Goal: Task Accomplishment & Management: Manage account settings

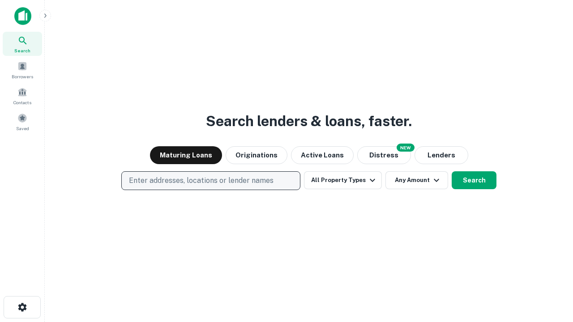
click at [210, 181] on p "Enter addresses, locations or lender names" at bounding box center [201, 180] width 145 height 11
type input "**********"
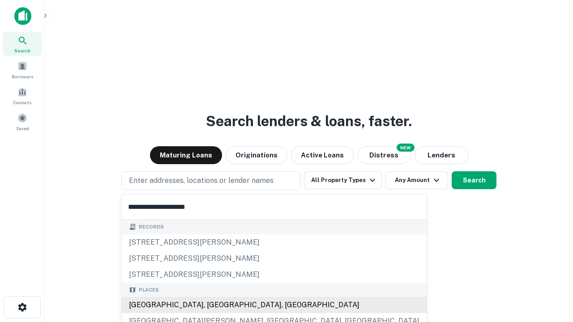
click at [214, 305] on div "Santa Monica, CA, USA" at bounding box center [274, 305] width 305 height 16
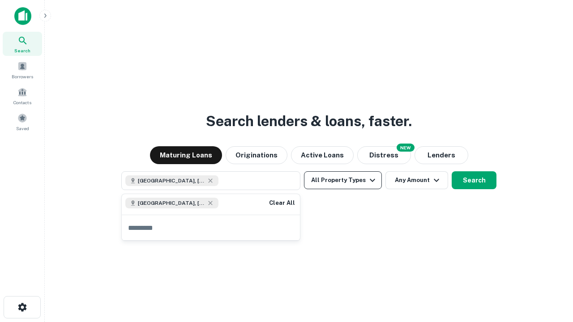
click at [343, 180] on button "All Property Types" at bounding box center [343, 180] width 78 height 18
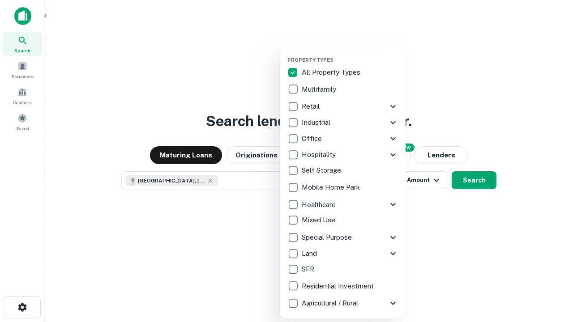
click at [350, 54] on button "button" at bounding box center [349, 54] width 125 height 0
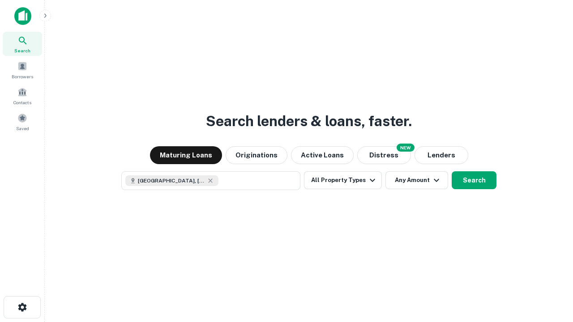
scroll to position [14, 0]
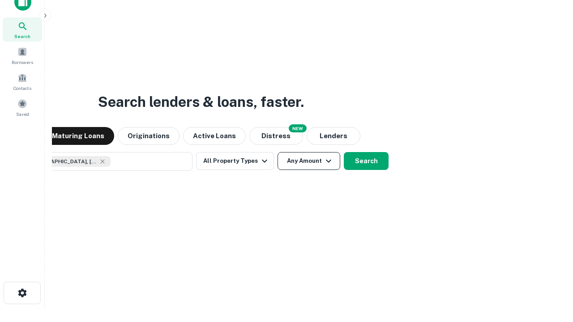
click at [278, 152] on button "Any Amount" at bounding box center [309, 161] width 63 height 18
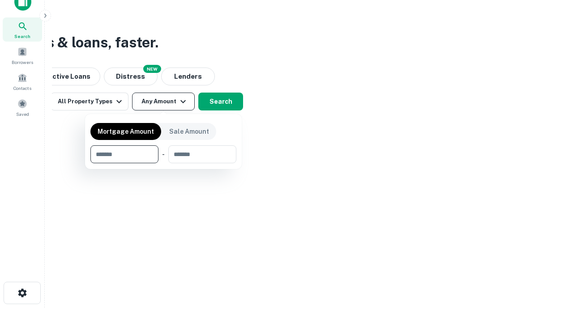
type input "*******"
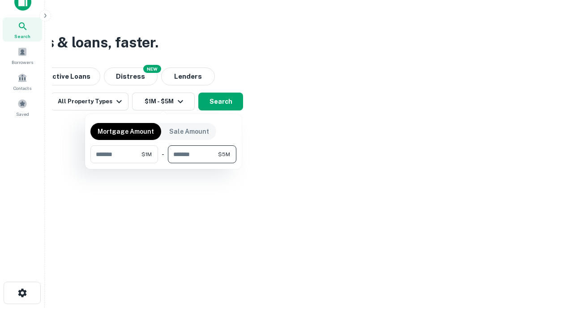
type input "*******"
click at [163, 163] on button "button" at bounding box center [163, 163] width 146 height 0
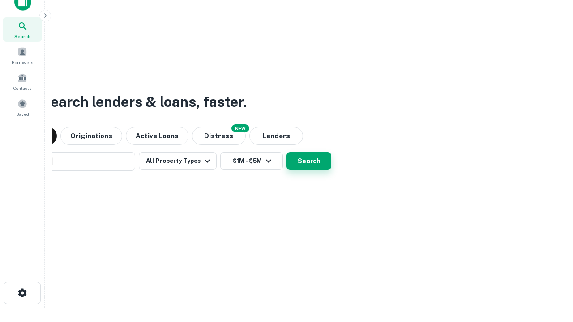
click at [286, 152] on button "Search" at bounding box center [308, 161] width 45 height 18
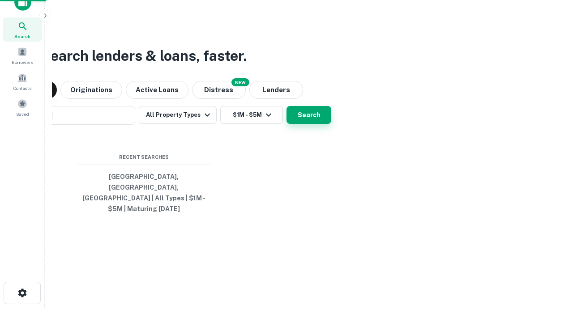
scroll to position [29, 253]
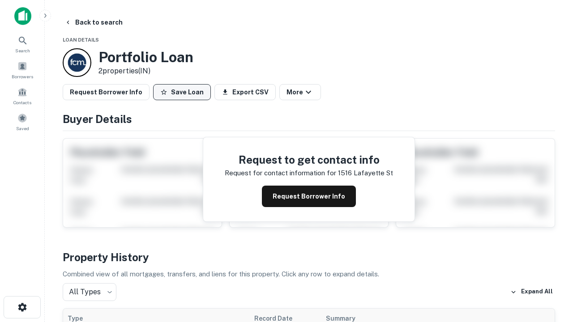
click at [182, 92] on button "Save Loan" at bounding box center [182, 92] width 58 height 16
click at [184, 92] on button "Loan Saved" at bounding box center [184, 92] width 62 height 16
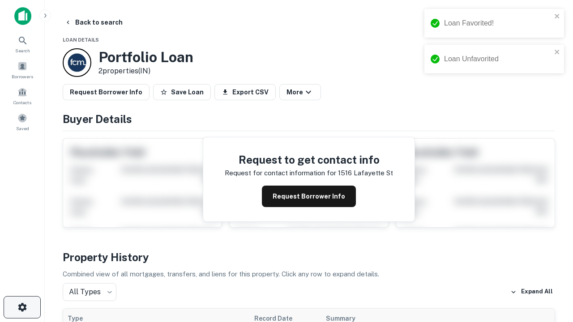
click at [22, 308] on icon "button" at bounding box center [22, 307] width 11 height 11
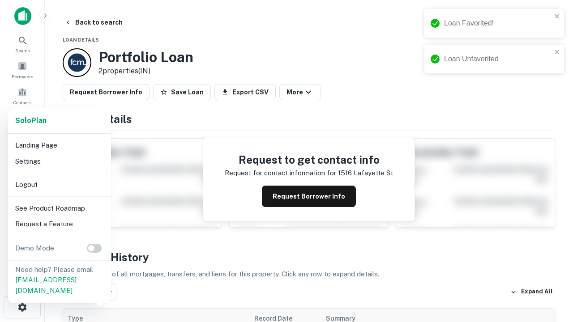
click at [59, 184] on li "Logout" at bounding box center [60, 185] width 96 height 16
